Goal: Task Accomplishment & Management: Manage account settings

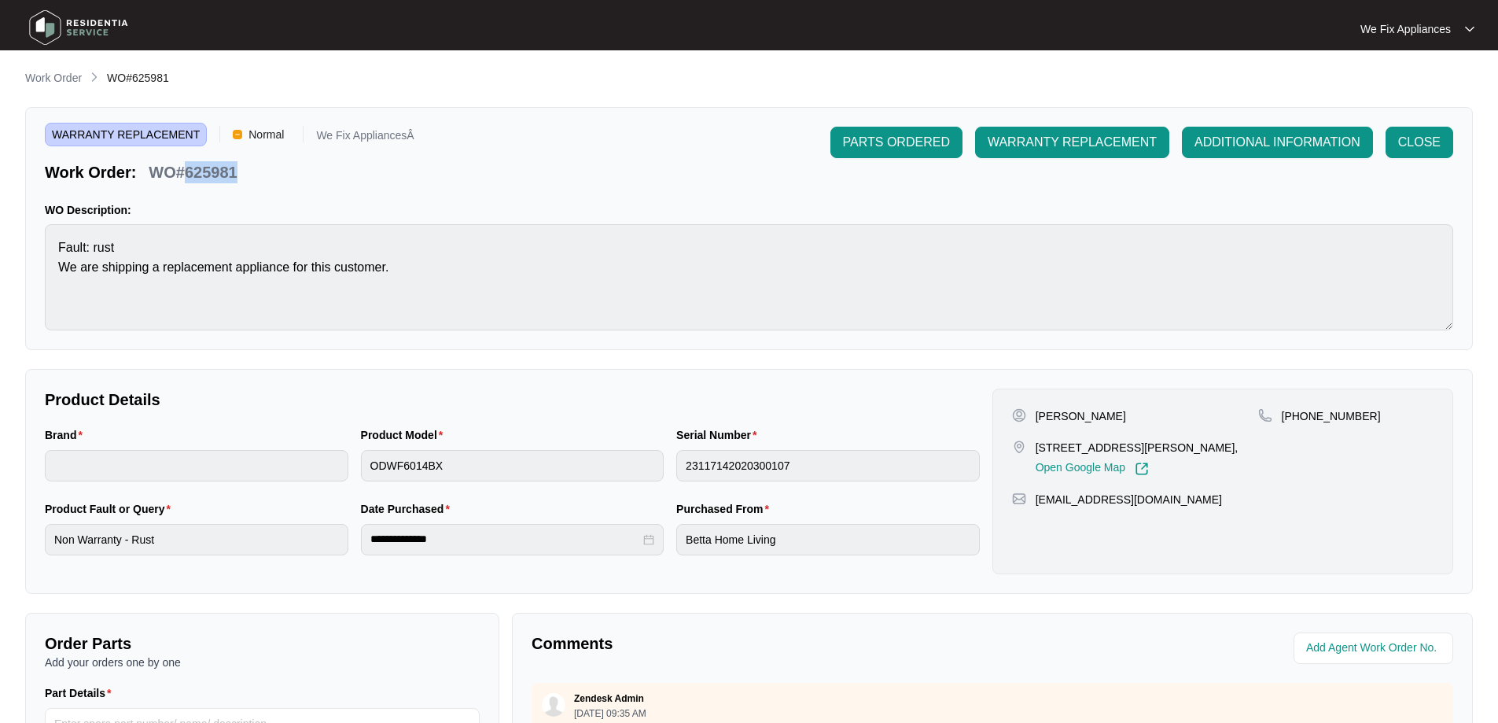
click at [107, 24] on img at bounding box center [79, 27] width 110 height 47
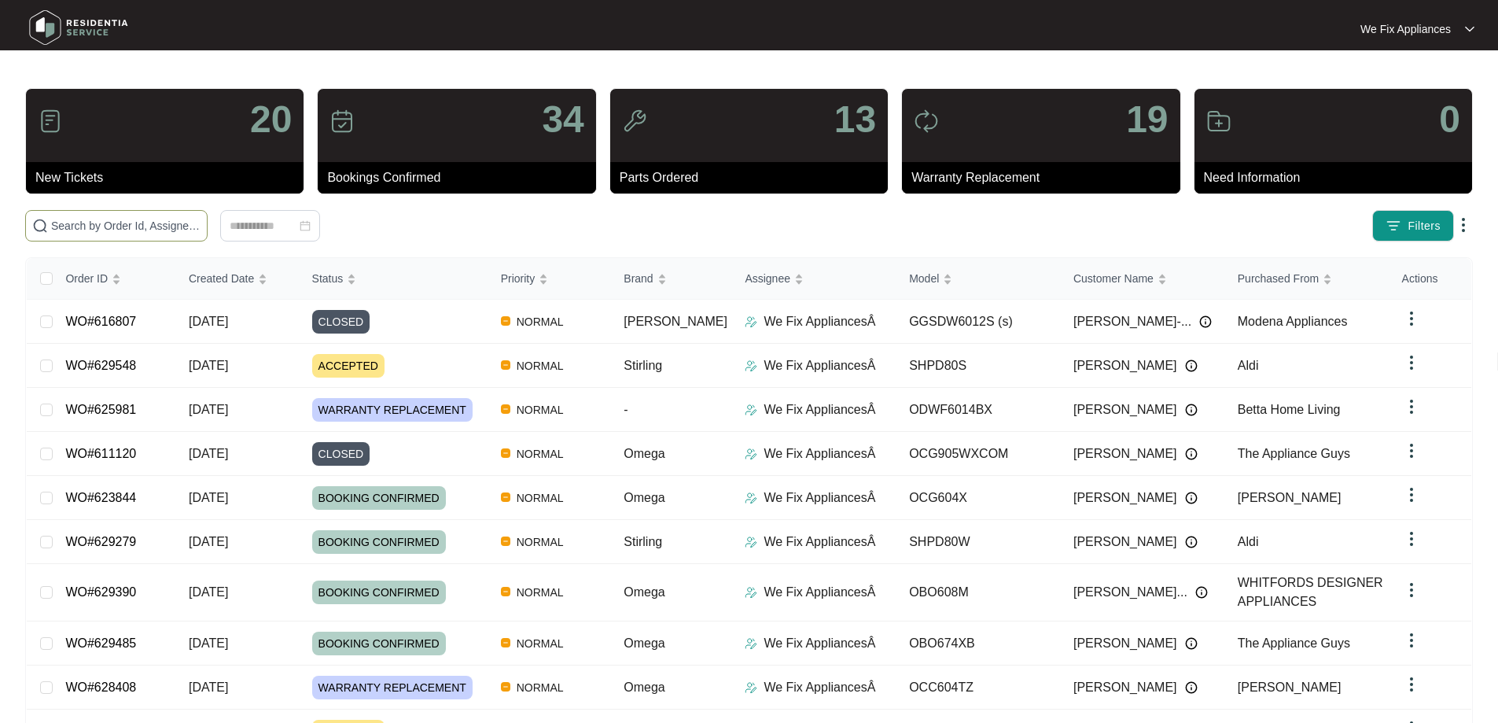
paste input "629472"
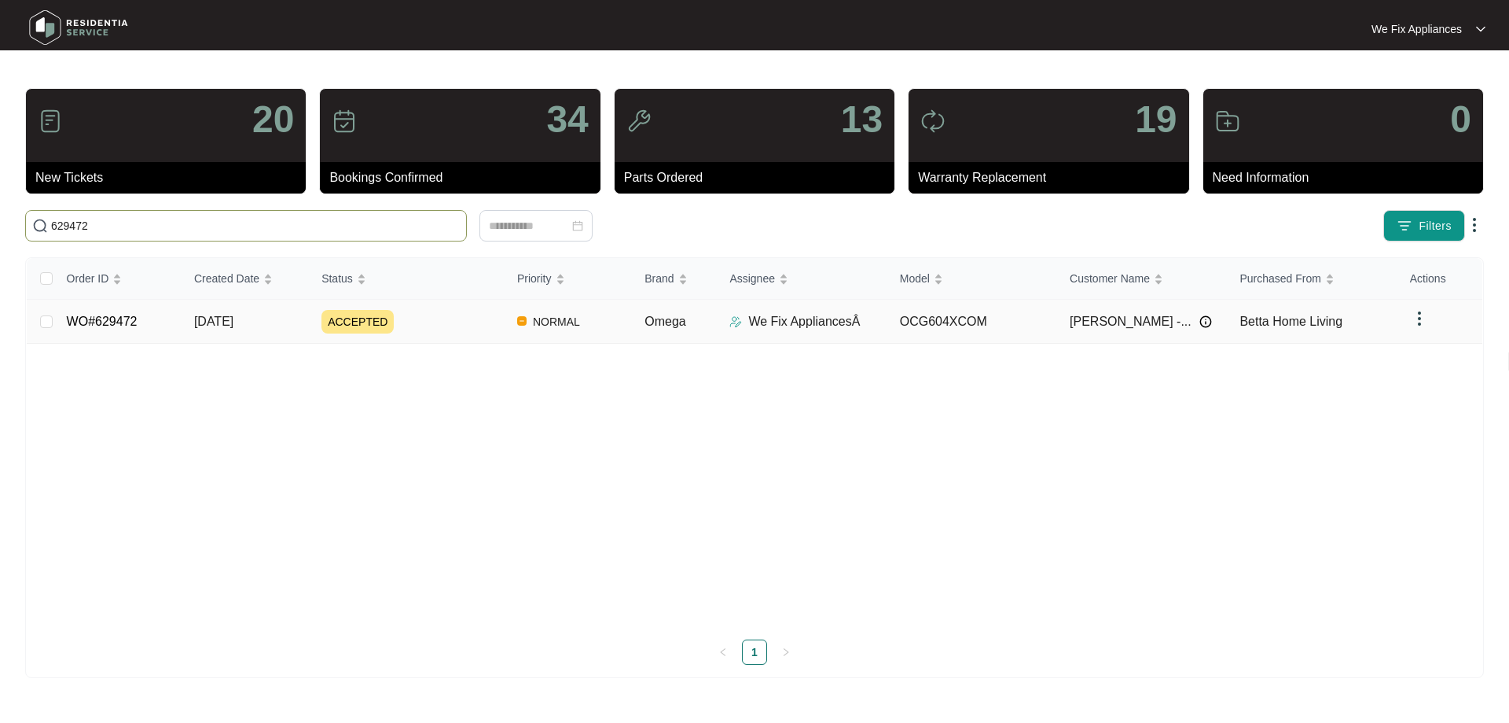
type input "629472"
click at [107, 316] on link "WO#629472" at bounding box center [102, 320] width 71 height 13
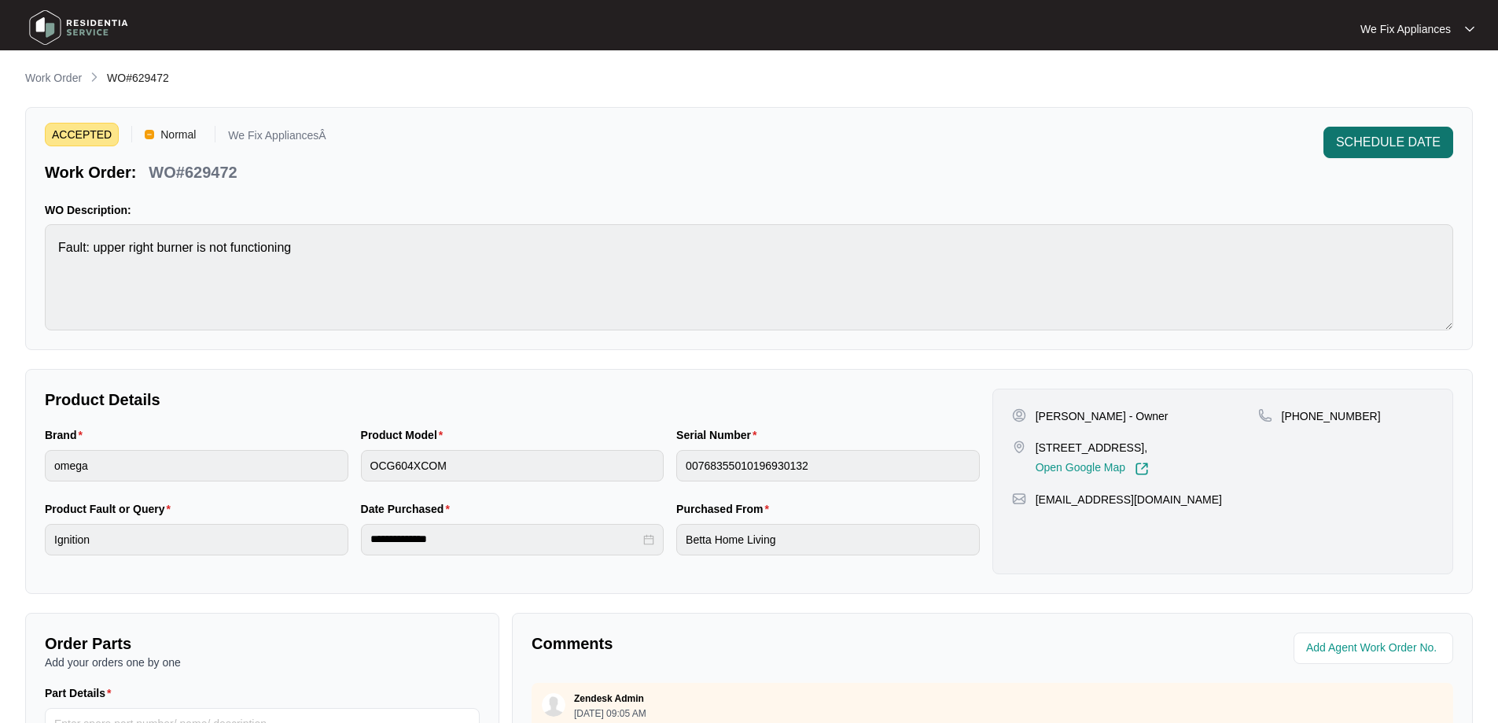
click at [1361, 149] on span "SCHEDULE DATE" at bounding box center [1388, 142] width 105 height 19
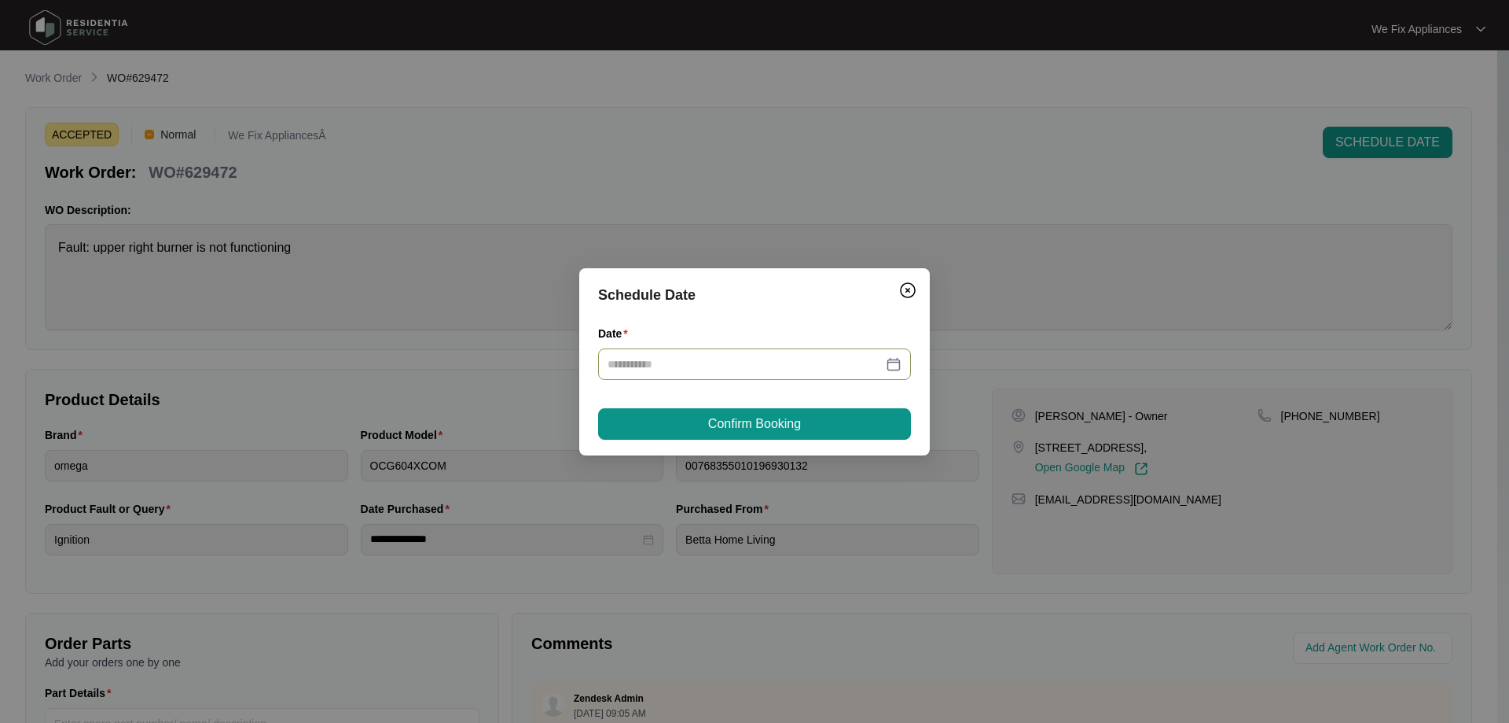
click at [713, 356] on input "Date" at bounding box center [745, 363] width 275 height 17
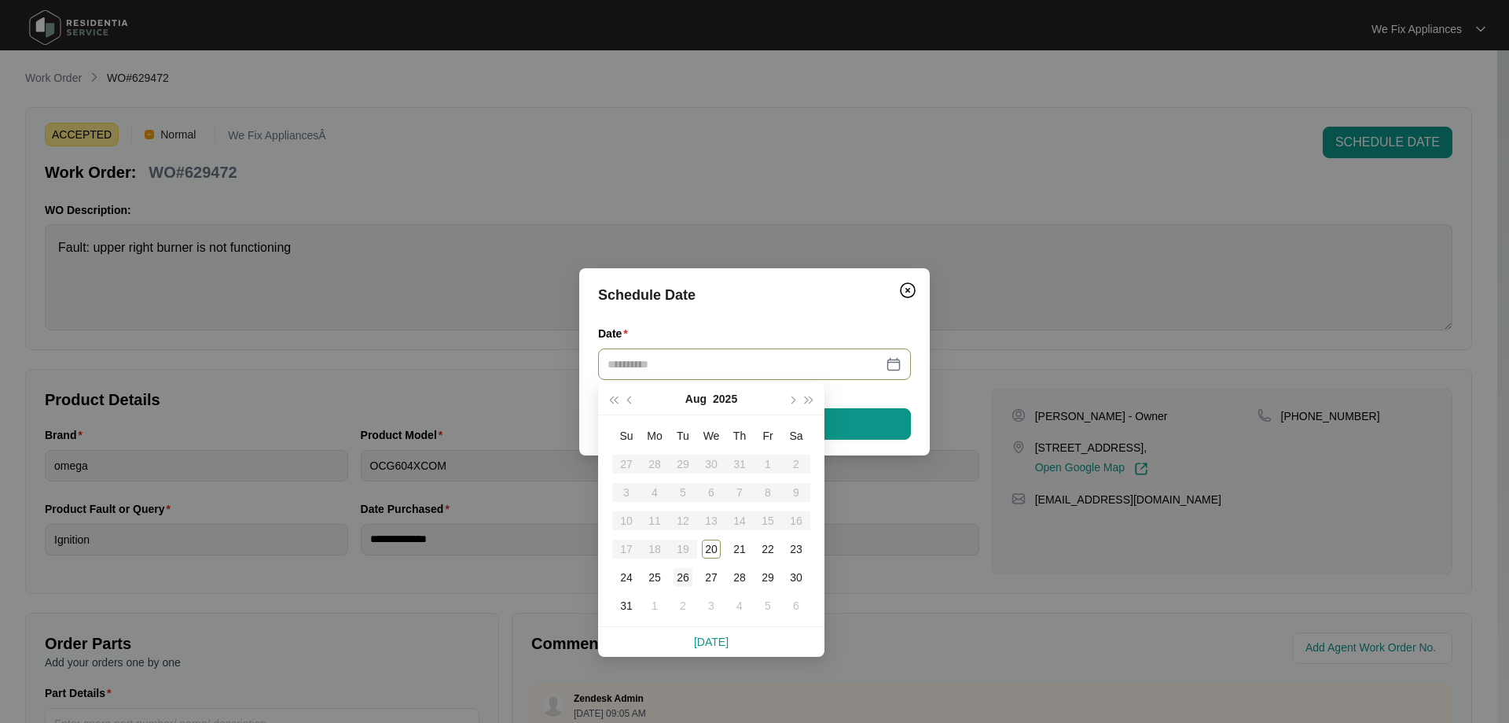
type input "**********"
click at [674, 573] on div "26" at bounding box center [683, 577] width 19 height 19
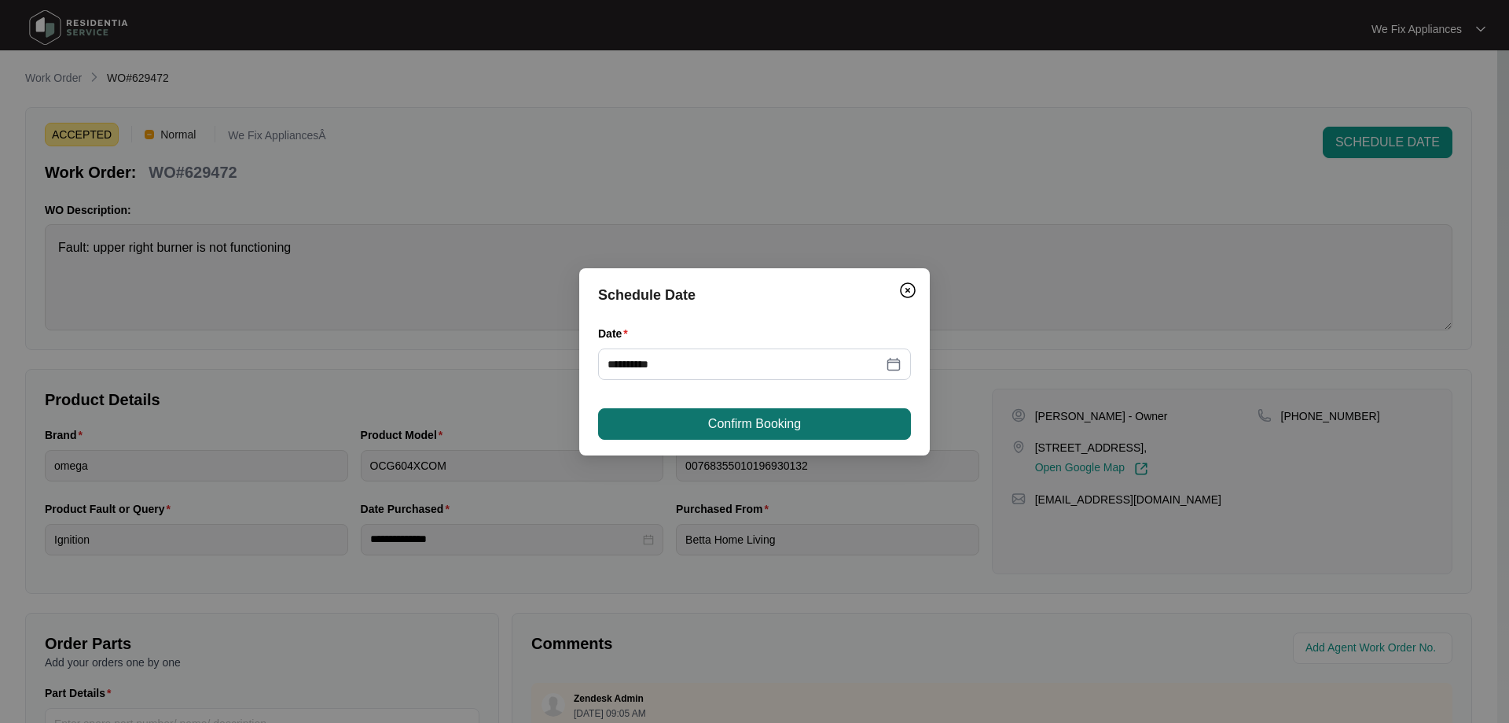
click at [723, 422] on span "Confirm Booking" at bounding box center [754, 423] width 93 height 19
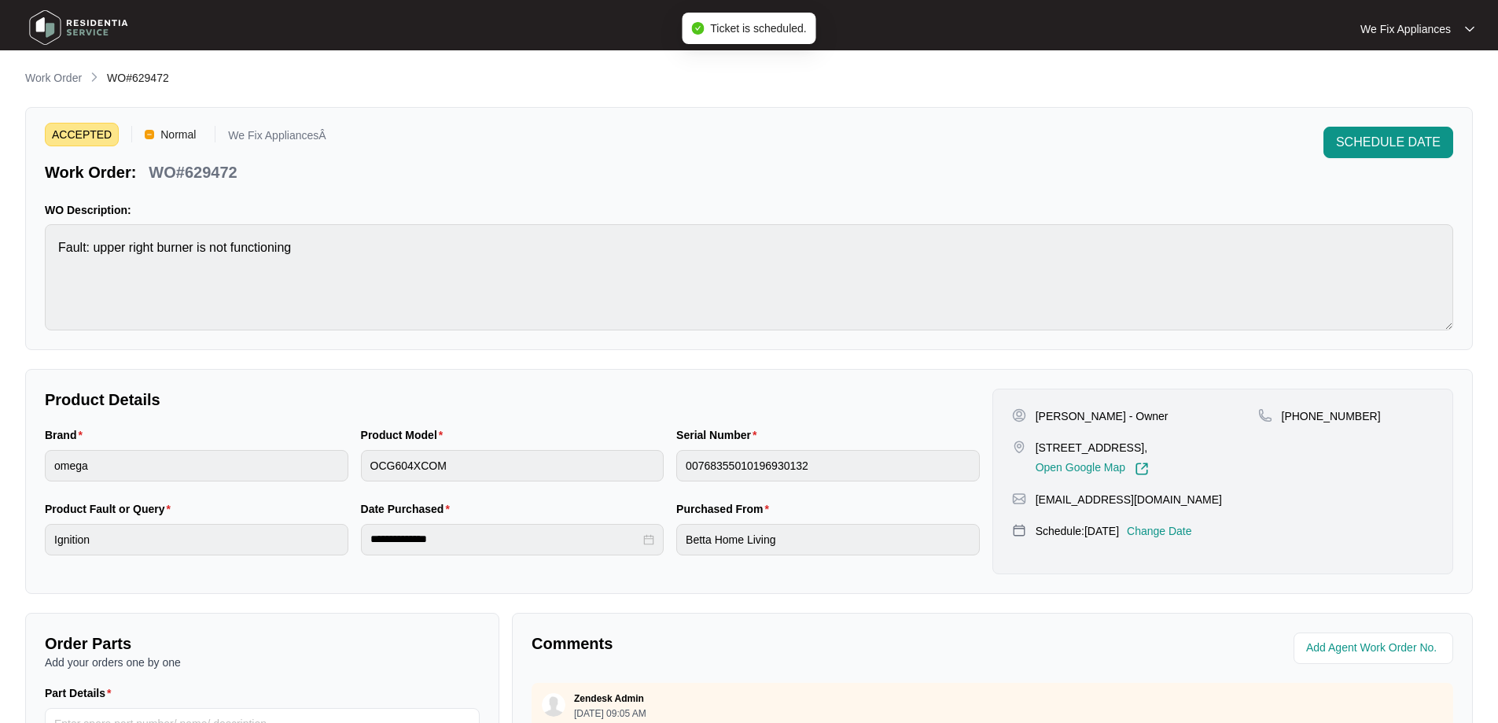
click at [83, 14] on img at bounding box center [79, 27] width 110 height 47
